Goal: Transaction & Acquisition: Obtain resource

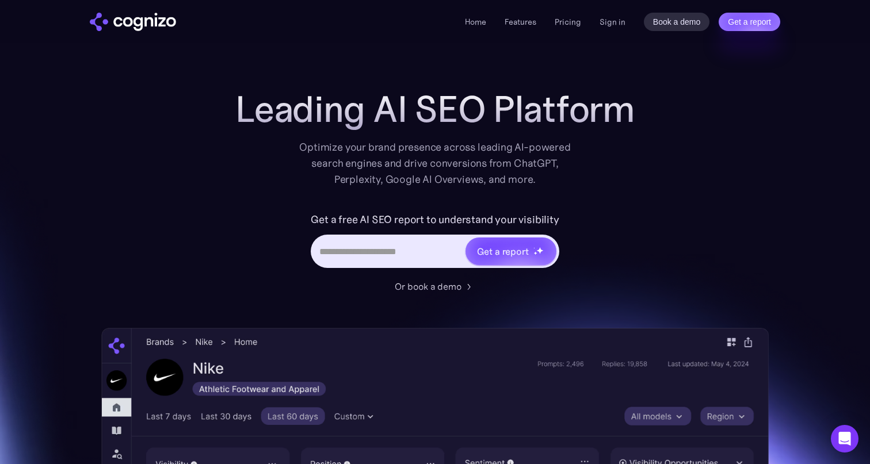
click at [415, 251] on input "Hero URL Input Form" at bounding box center [387, 251] width 151 height 22
click at [423, 257] on input "Hero URL Input Form" at bounding box center [387, 251] width 151 height 22
type input "**********"
click at [514, 252] on div "Get a report" at bounding box center [503, 251] width 52 height 14
type input "**********"
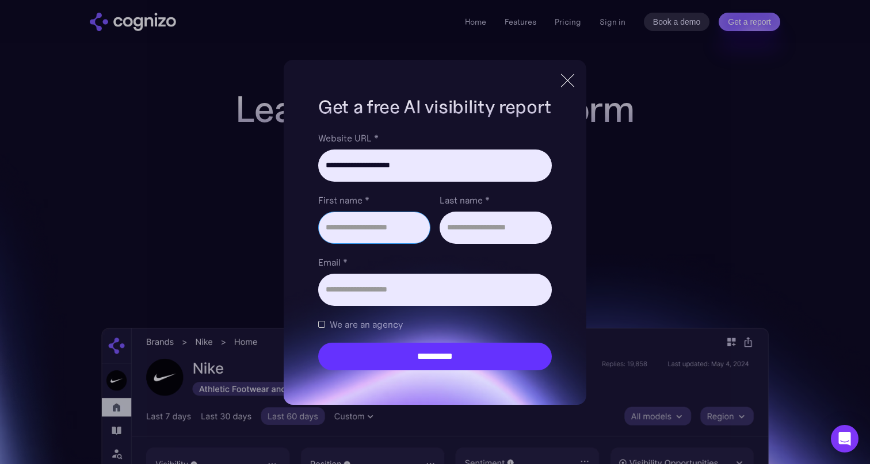
click at [371, 229] on input "First name *" at bounding box center [374, 228] width 112 height 32
type input "********"
click at [464, 240] on input "Last name *" at bounding box center [495, 228] width 112 height 32
type input "******"
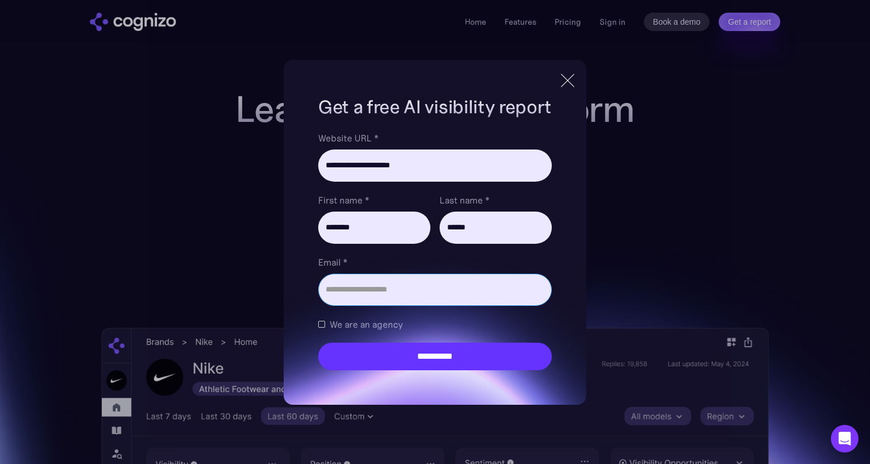
click at [422, 281] on input "Email *" at bounding box center [435, 290] width 234 height 32
type input "**********"
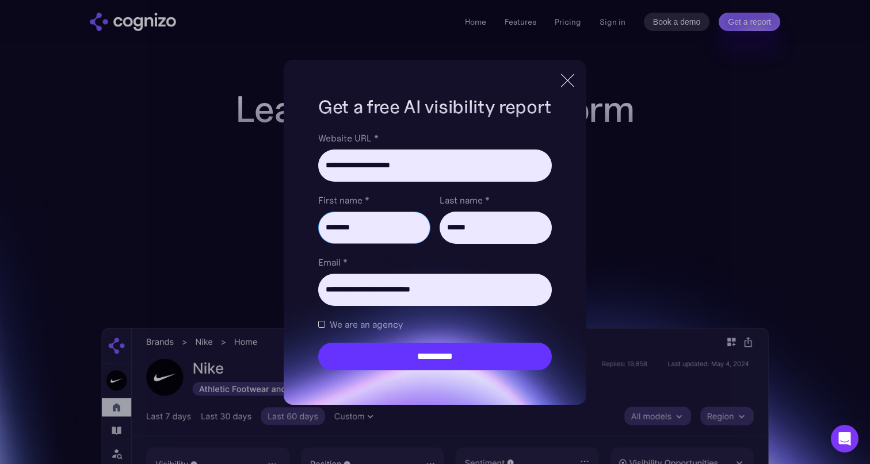
click at [368, 242] on input "********" at bounding box center [374, 228] width 112 height 32
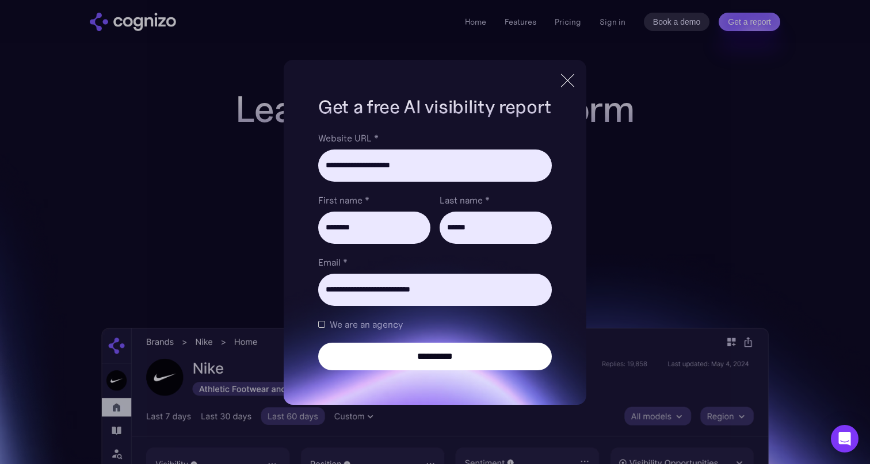
click at [385, 353] on input "**********" at bounding box center [435, 357] width 234 height 28
type input "**********"
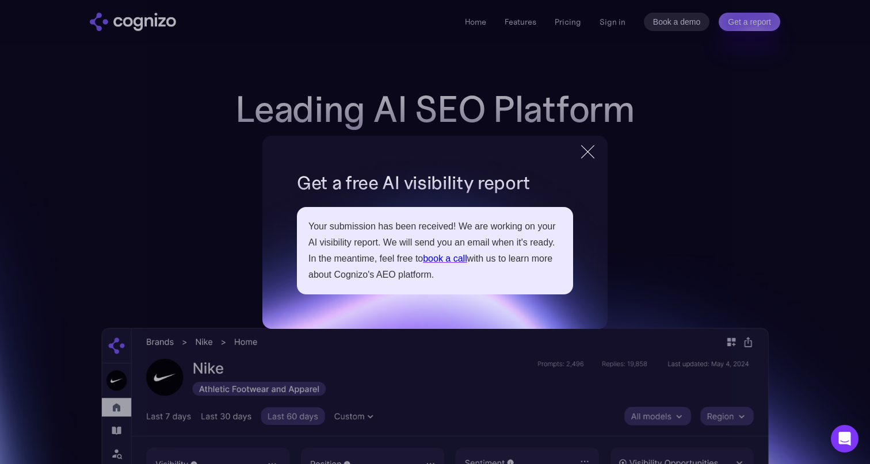
click at [582, 157] on div at bounding box center [587, 151] width 13 height 13
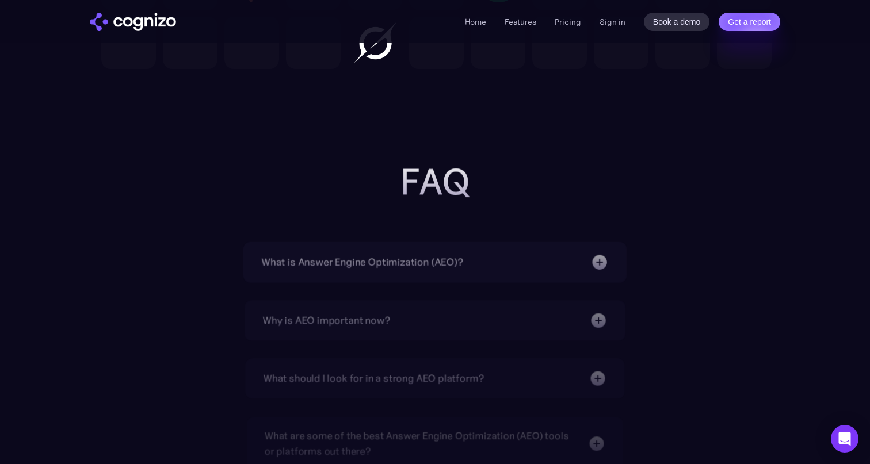
scroll to position [3514, 0]
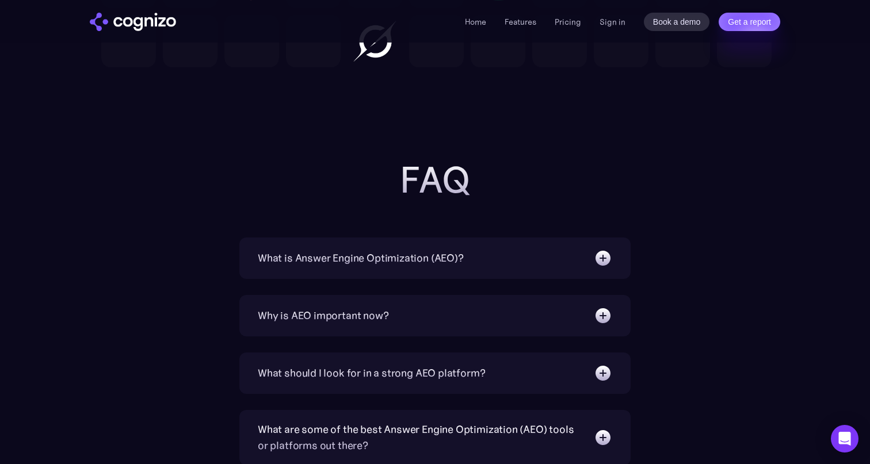
click at [430, 275] on div "What is Answer Engine Optimization (AEO)? AEO is a digital marketing strategy f…" at bounding box center [434, 258] width 391 height 41
click at [355, 256] on div "What is Answer Engine Optimization (AEO)?" at bounding box center [361, 258] width 206 height 16
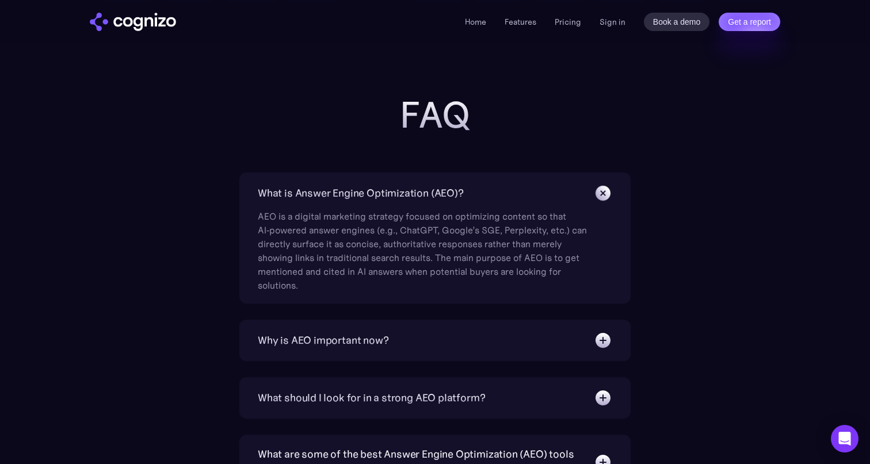
scroll to position [3597, 0]
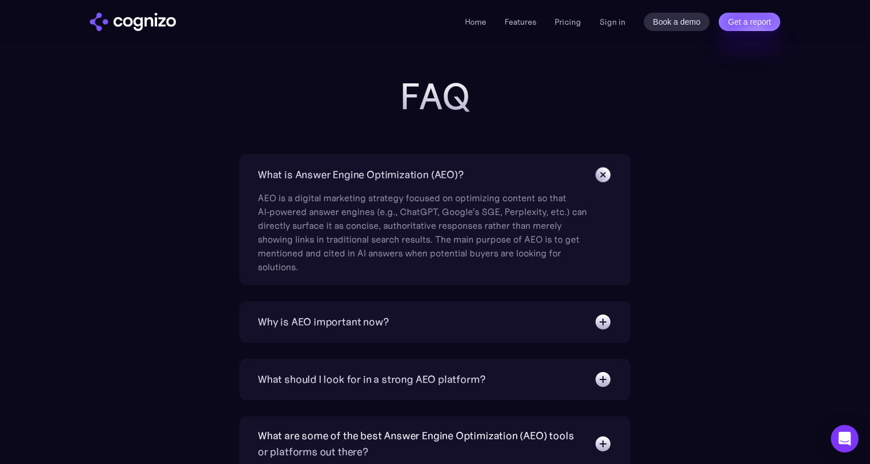
click at [401, 332] on div "Why is AEO important now? With increasing reliance on generative AI chatbots fo…" at bounding box center [434, 321] width 391 height 41
click at [366, 331] on div "Why is AEO important now? With increasing reliance on generative AI chatbots fo…" at bounding box center [434, 321] width 391 height 41
click at [366, 324] on div "Why is AEO important now?" at bounding box center [323, 322] width 131 height 16
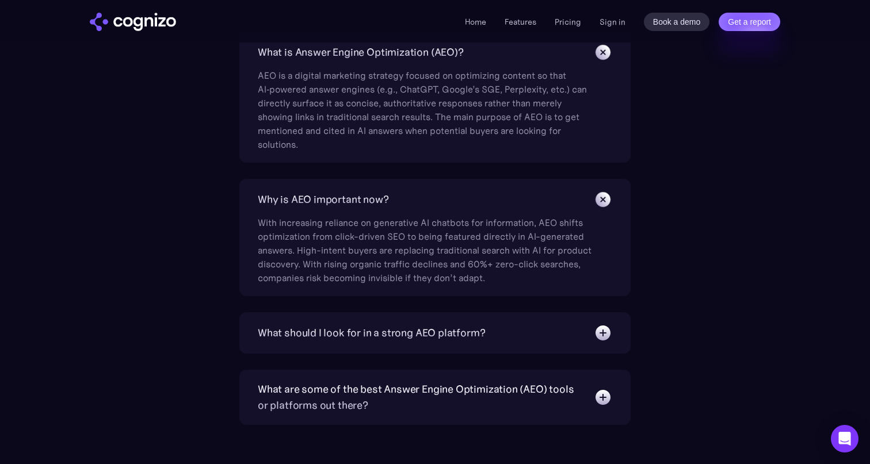
scroll to position [3749, 0]
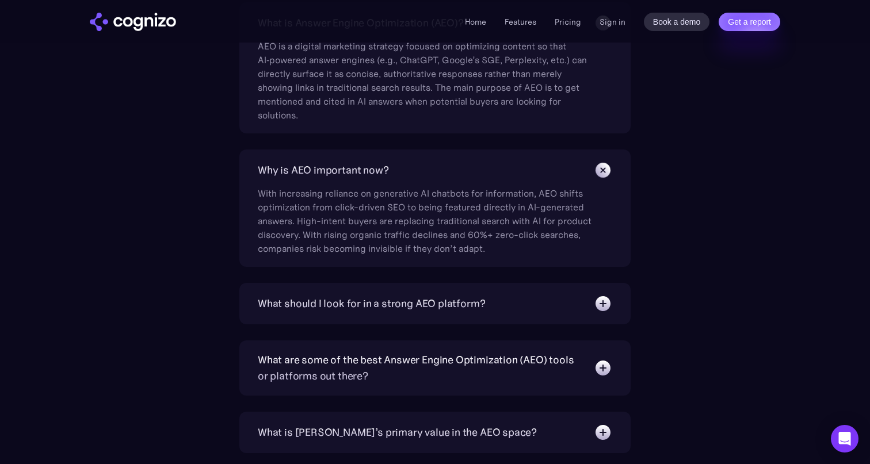
click at [365, 308] on div "What should I look for in a strong AEO platform?" at bounding box center [371, 304] width 227 height 16
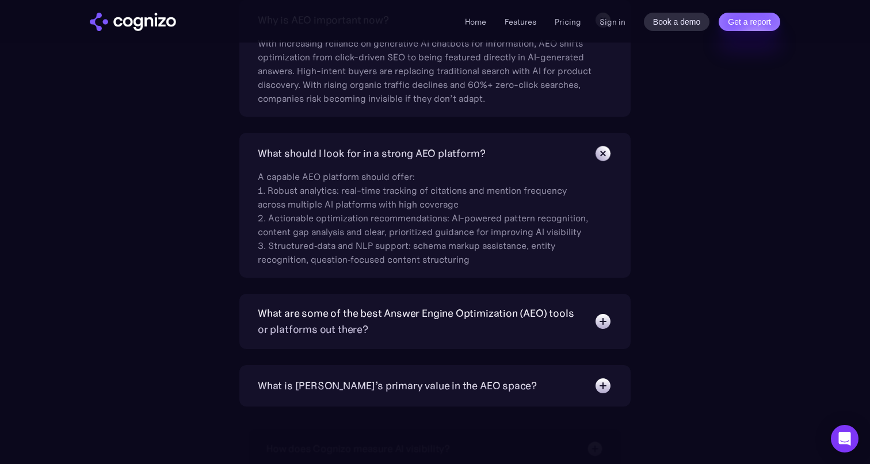
scroll to position [3906, 0]
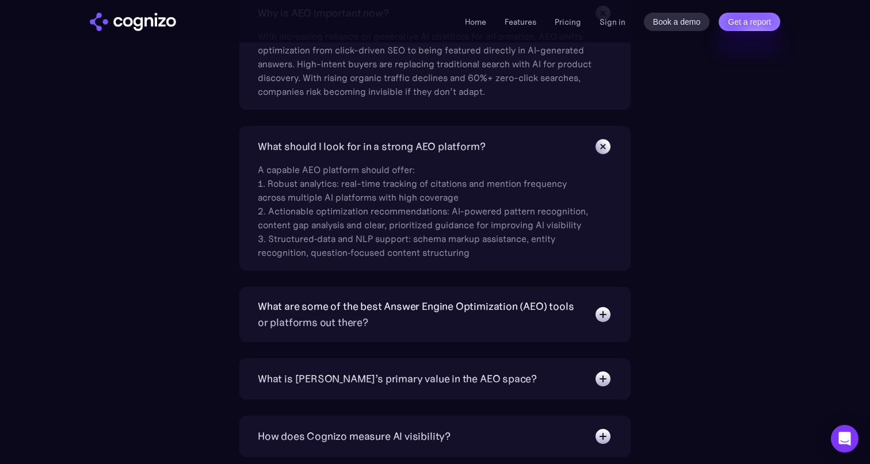
click at [349, 308] on div "What are some of the best Answer Engine Optimization (AEO) tools or platforms o…" at bounding box center [420, 315] width 324 height 32
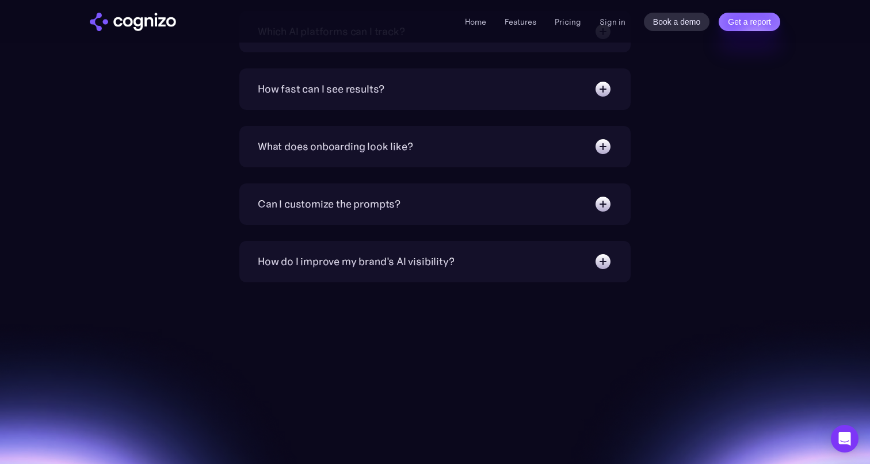
scroll to position [4589, 0]
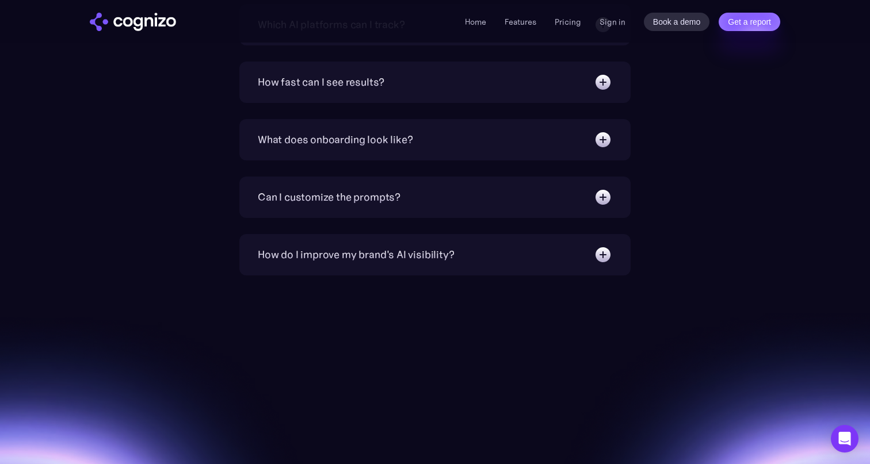
click at [403, 255] on div "How do I improve my brand's AI visibility?" at bounding box center [356, 255] width 196 height 16
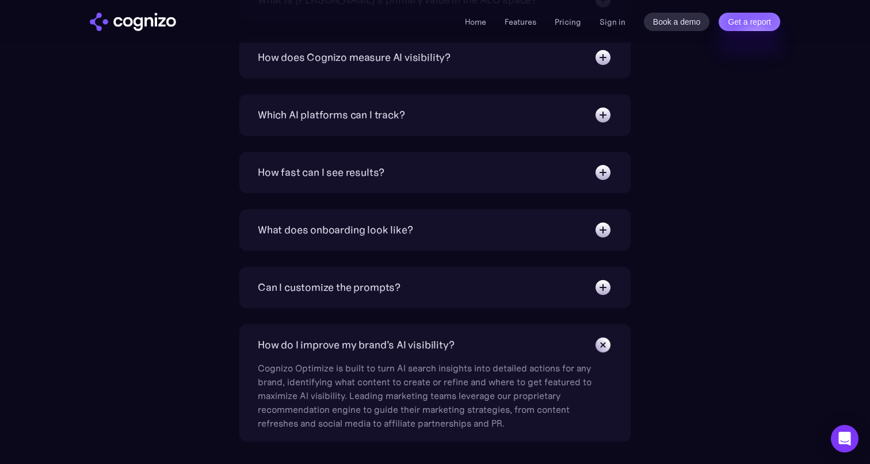
scroll to position [4498, 0]
click at [394, 183] on div "How fast can I see results? We target 6 weeks to realize substantial increase i…" at bounding box center [434, 173] width 391 height 41
click at [350, 180] on div "How fast can I see results?" at bounding box center [321, 174] width 127 height 16
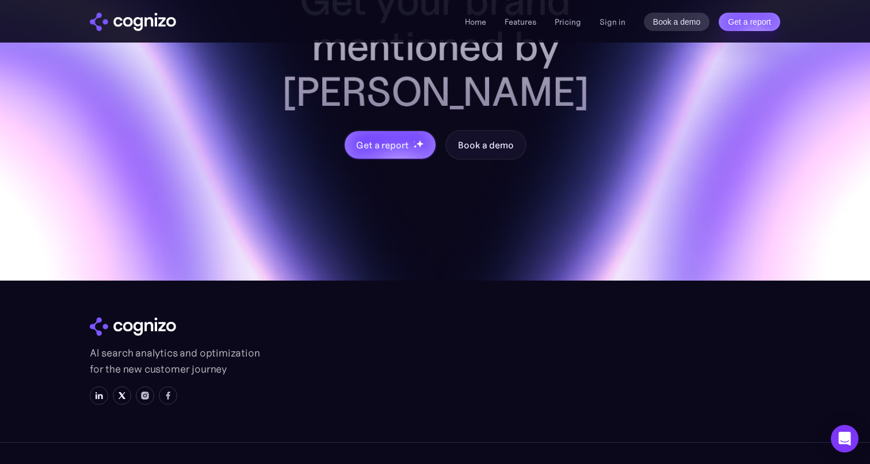
scroll to position [5177, 0]
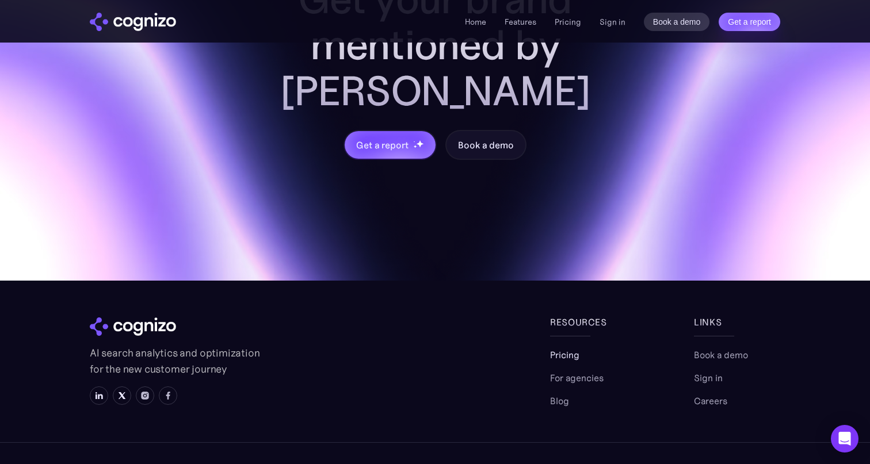
click at [569, 348] on link "Pricing" at bounding box center [564, 355] width 29 height 14
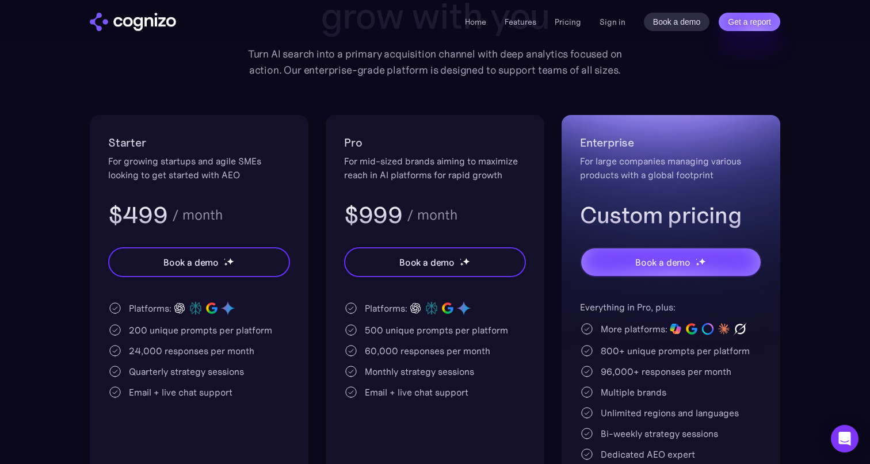
scroll to position [165, 0]
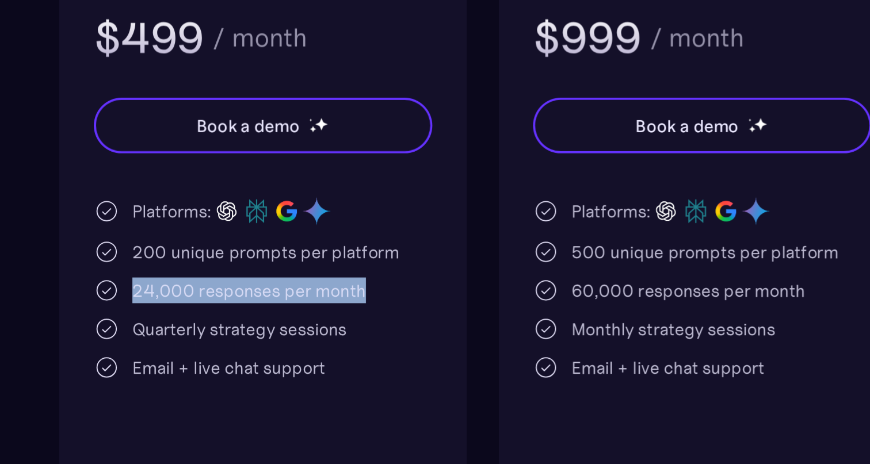
drag, startPoint x: 131, startPoint y: 348, endPoint x: 275, endPoint y: 349, distance: 144.4
click at [275, 349] on div "24,000 responses per month" at bounding box center [199, 347] width 182 height 14
click at [200, 355] on div "Platforms: 200 unique prompts per platform 24,000 responses per month Quarterly…" at bounding box center [199, 345] width 182 height 99
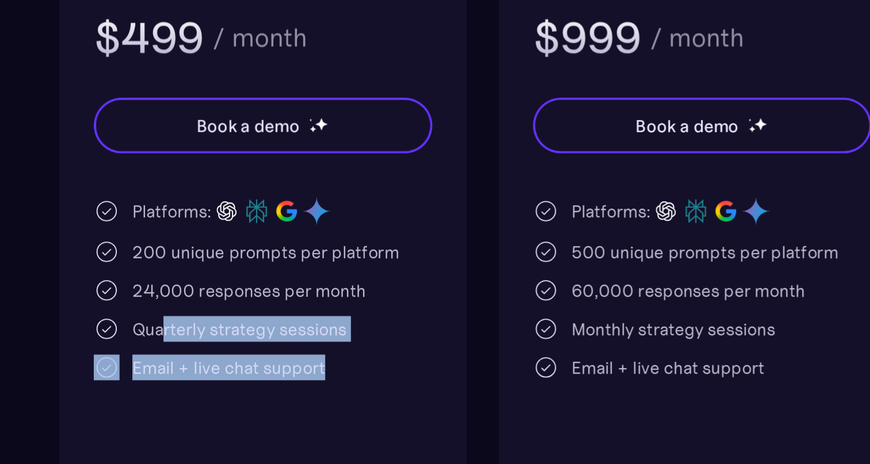
drag, startPoint x: 146, startPoint y: 371, endPoint x: 238, endPoint y: 383, distance: 92.8
click at [238, 383] on div "Platforms: 200 unique prompts per platform 24,000 responses per month Quarterly…" at bounding box center [199, 345] width 182 height 99
click at [238, 381] on div "Email + live chat support" at bounding box center [199, 388] width 182 height 14
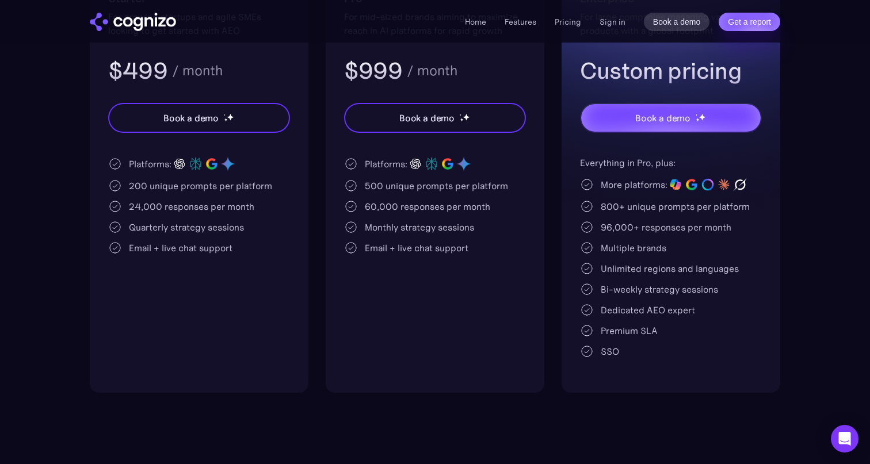
scroll to position [0, 0]
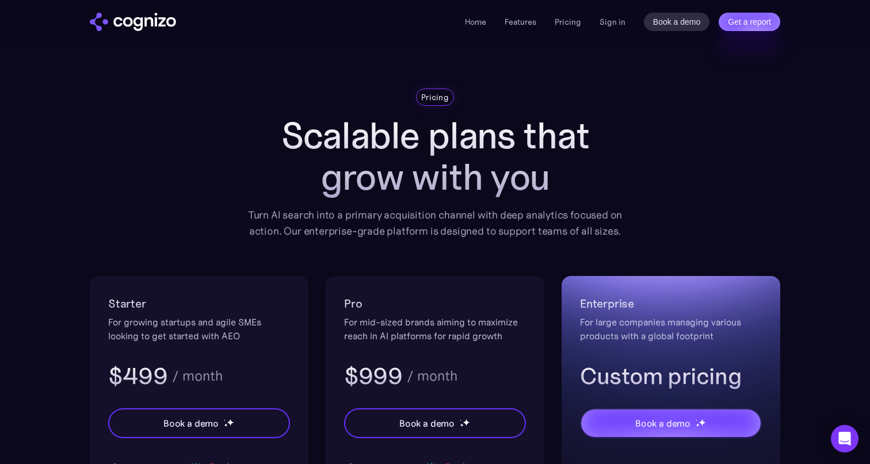
click at [480, 28] on li "Home" at bounding box center [475, 22] width 21 height 14
click at [474, 20] on link "Home" at bounding box center [475, 22] width 21 height 10
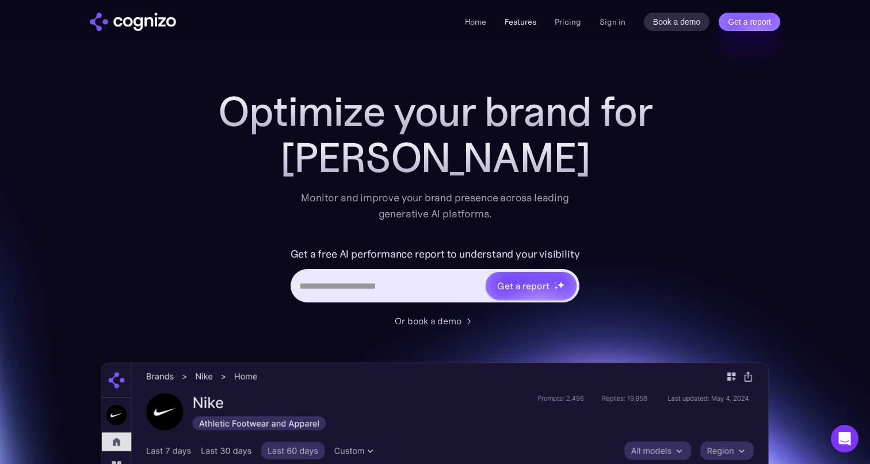
click at [529, 26] on link "Features" at bounding box center [520, 22] width 32 height 10
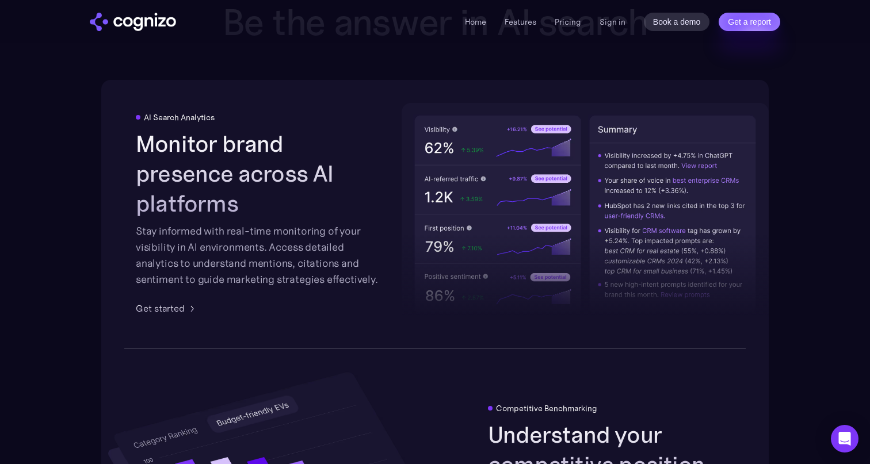
scroll to position [1792, 0]
